Goal: Task Accomplishment & Management: Manage account settings

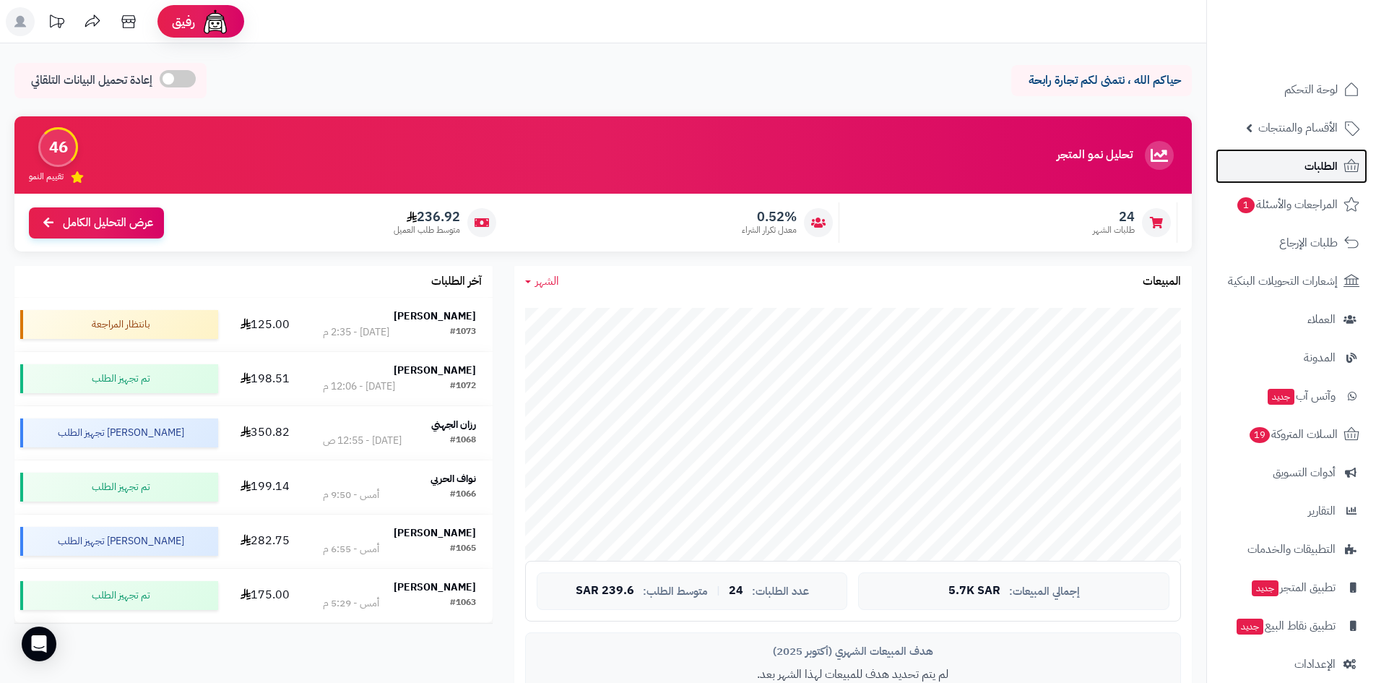
click at [1318, 173] on span "الطلبات" at bounding box center [1321, 166] width 33 height 20
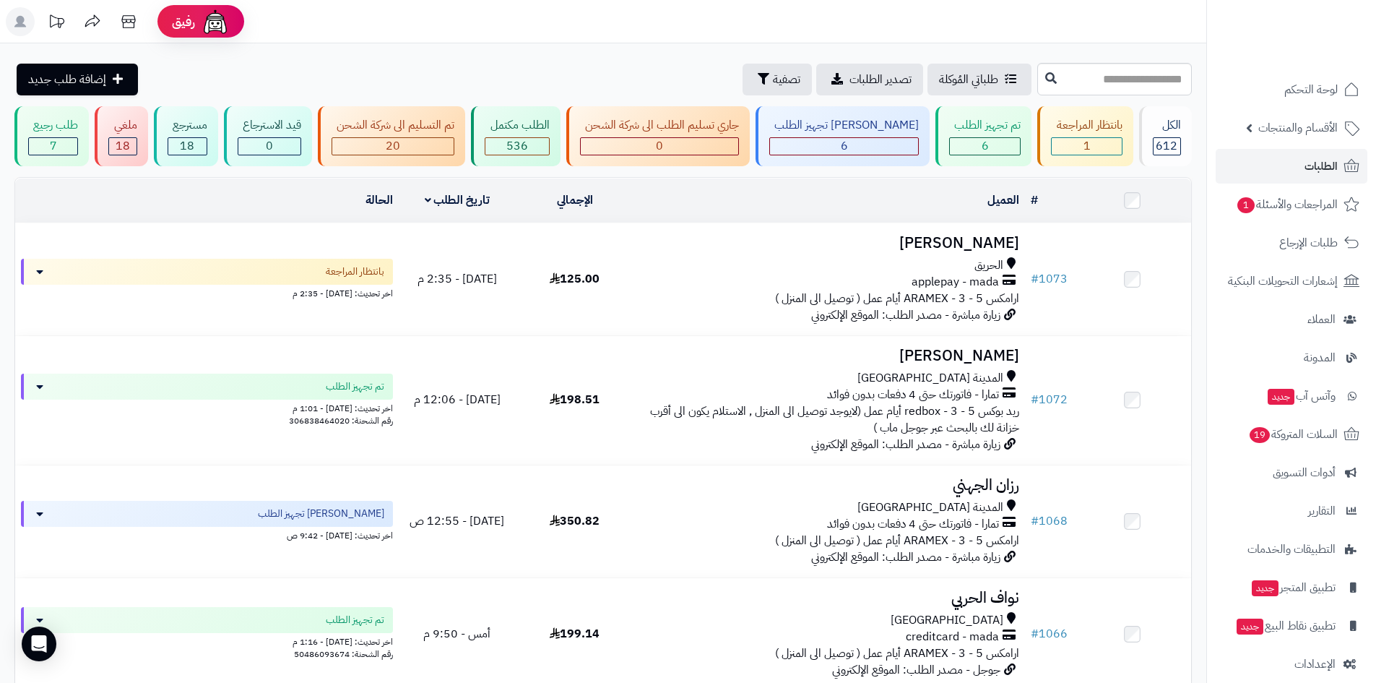
click at [981, 235] on h3 "[PERSON_NAME]" at bounding box center [829, 243] width 380 height 17
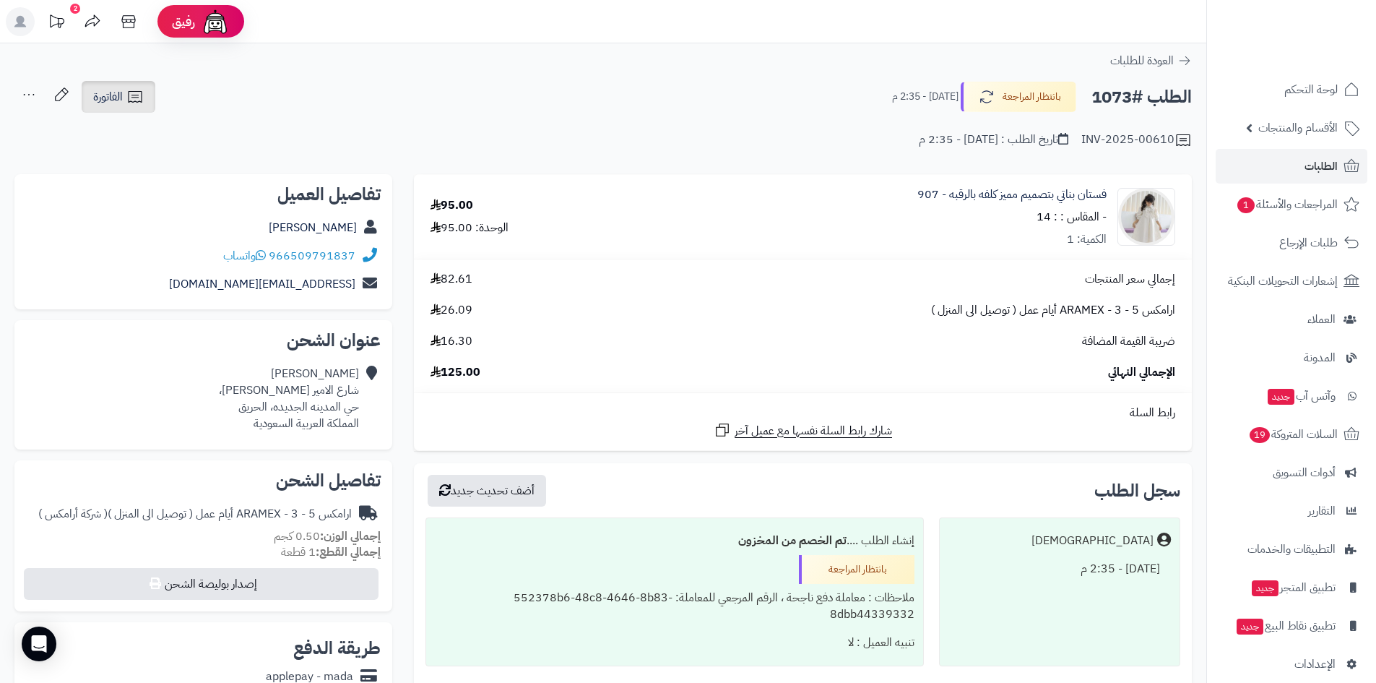
click at [134, 108] on link "الفاتورة" at bounding box center [119, 97] width 74 height 32
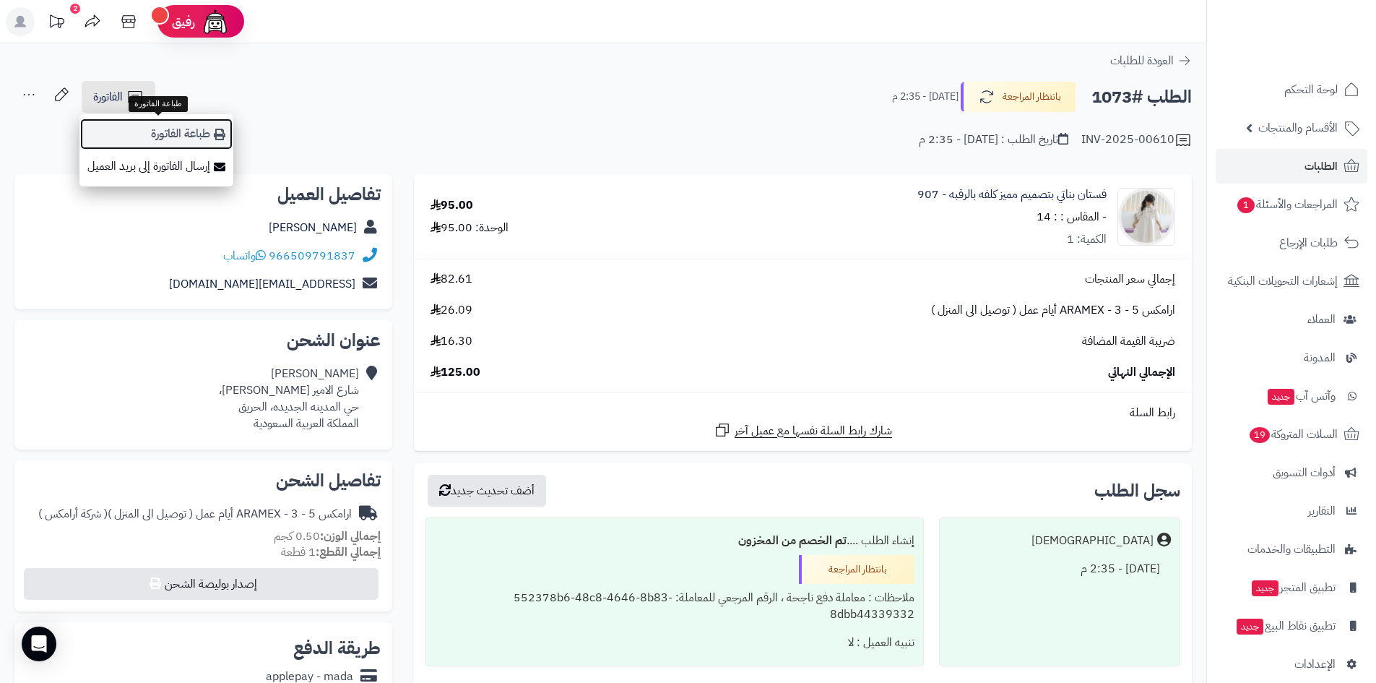
click at [194, 131] on link "طباعة الفاتورة" at bounding box center [156, 134] width 154 height 33
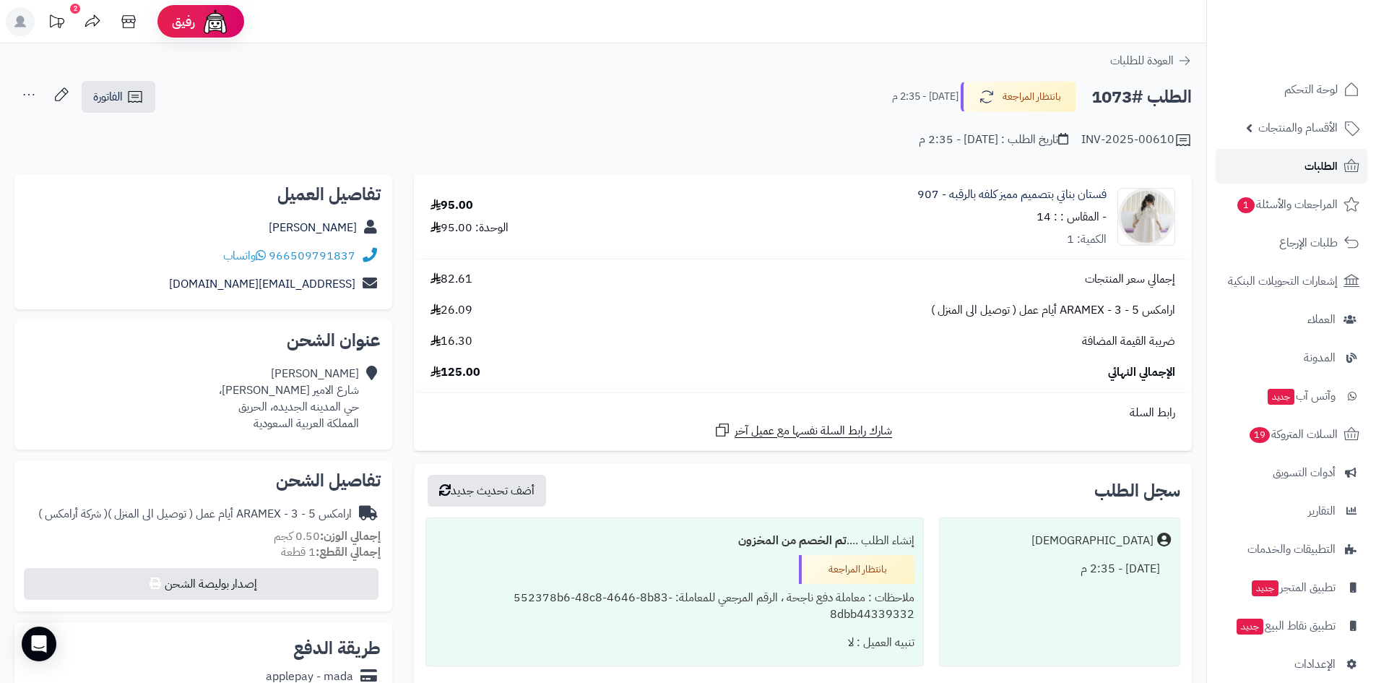
click at [1297, 163] on link "الطلبات" at bounding box center [1292, 166] width 152 height 35
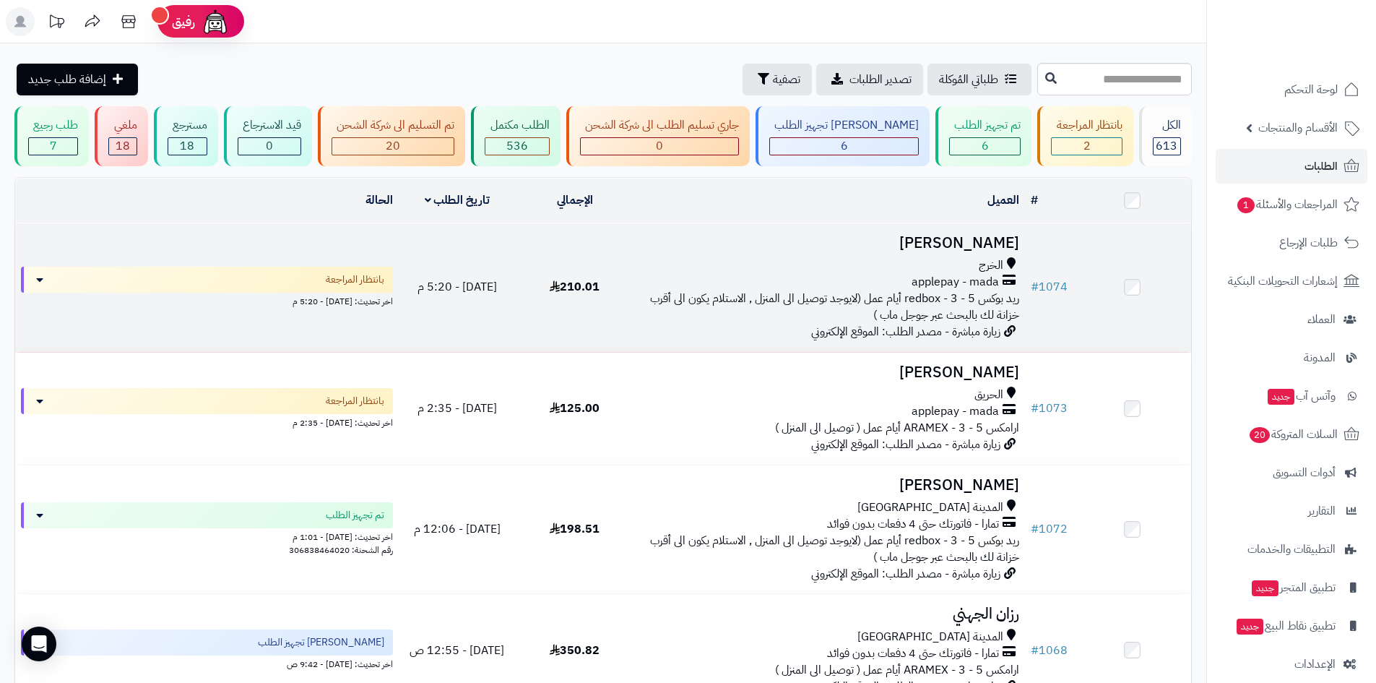
click at [948, 240] on h3 "[PERSON_NAME]" at bounding box center [829, 243] width 380 height 17
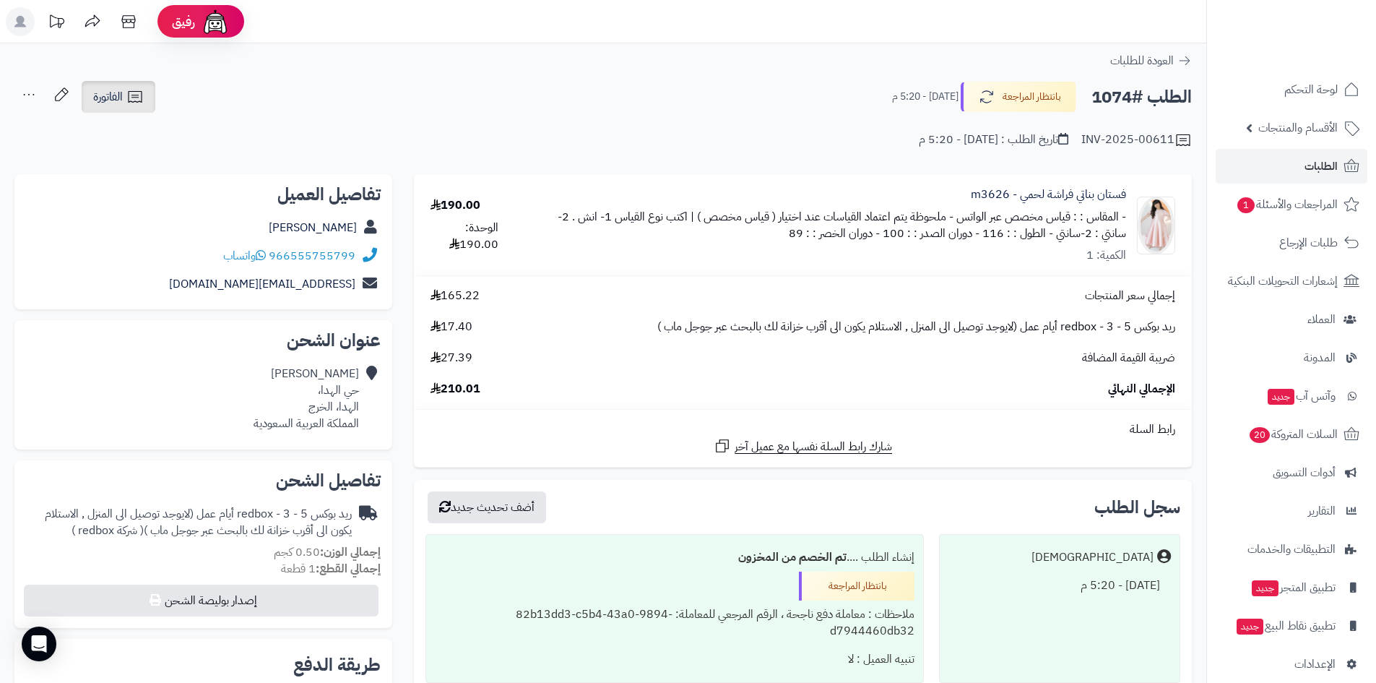
click at [150, 100] on link "الفاتورة" at bounding box center [119, 97] width 74 height 32
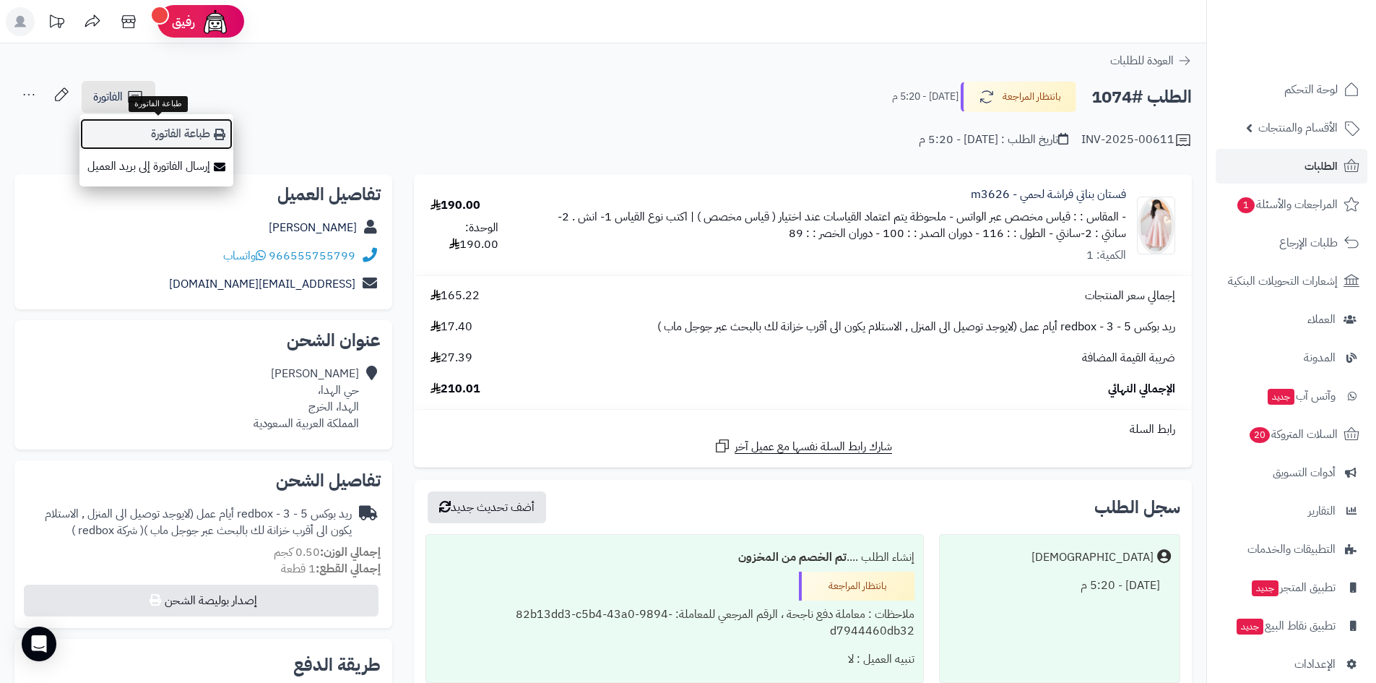
click at [215, 130] on icon at bounding box center [220, 135] width 12 height 12
